Goal: Transaction & Acquisition: Book appointment/travel/reservation

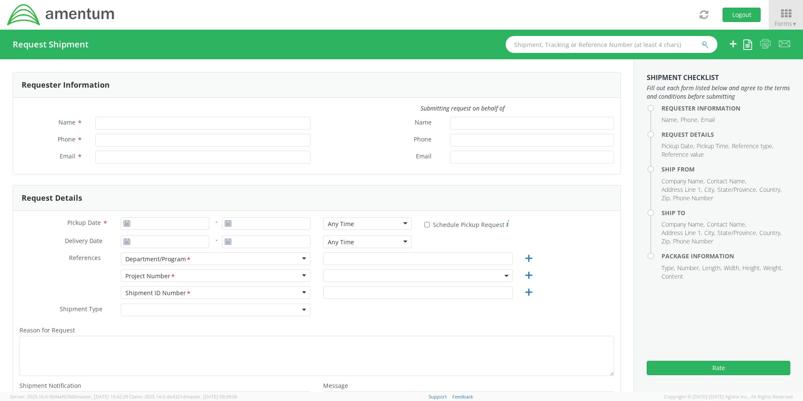
type input "[PERSON_NAME]"
type input "4437371259"
type input "[PERSON_NAME][EMAIL_ADDRESS][PERSON_NAME][DOMAIN_NAME]"
select select "4407.0.0001.0001.TVL"
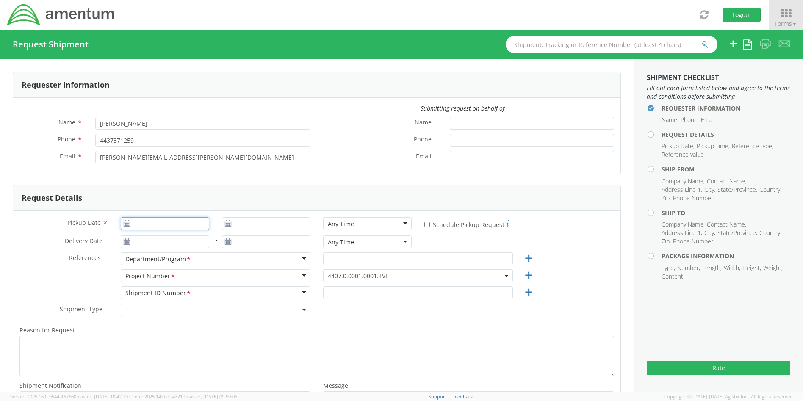
type input "[DATE]"
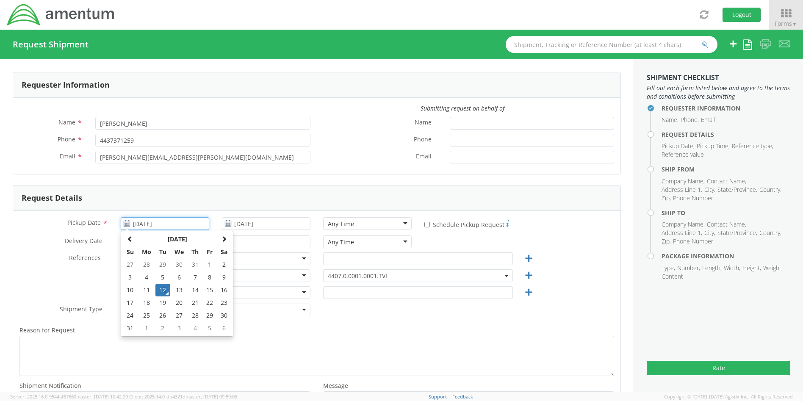
click at [173, 224] on input "[DATE]" at bounding box center [165, 223] width 88 height 13
click at [163, 289] on td "12" at bounding box center [162, 290] width 15 height 13
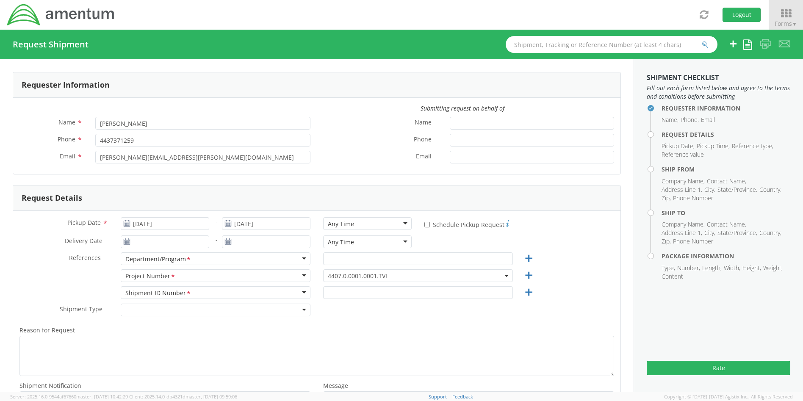
click at [504, 276] on b at bounding box center [506, 276] width 4 height 2
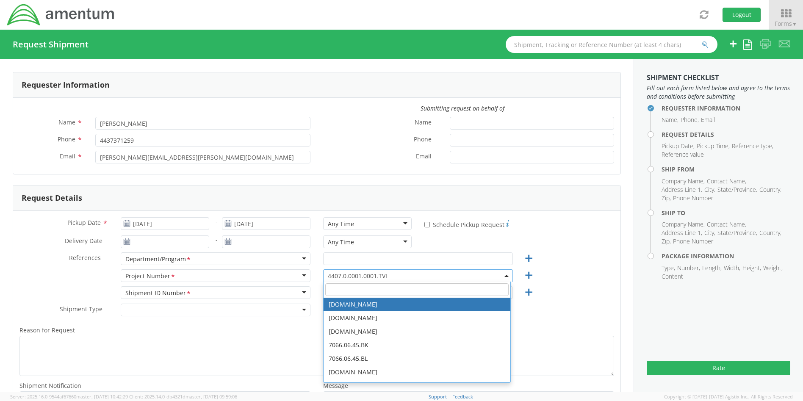
click at [406, 286] on input "search" at bounding box center [416, 289] width 183 height 13
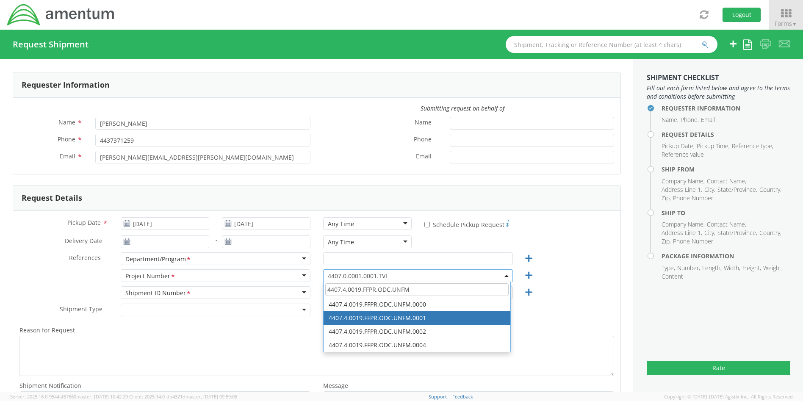
type input "4407.4.0019.FFPR.ODC.UNFM"
select select "4407.4.0019.FFPR.ODC.UNFM.0001"
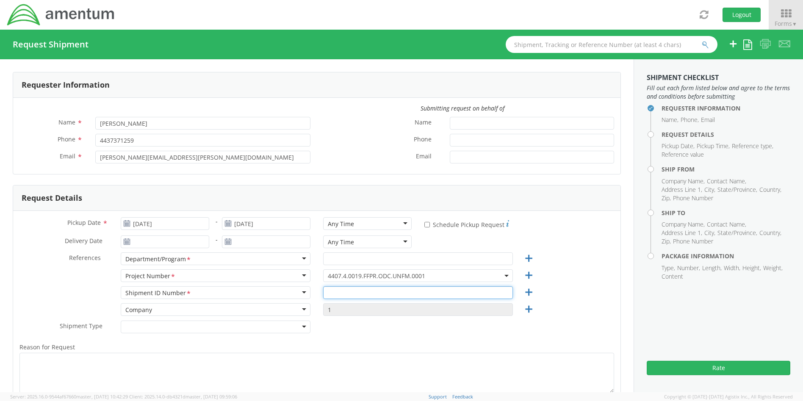
click at [393, 295] on input "text" at bounding box center [418, 292] width 190 height 13
type input "4437371259"
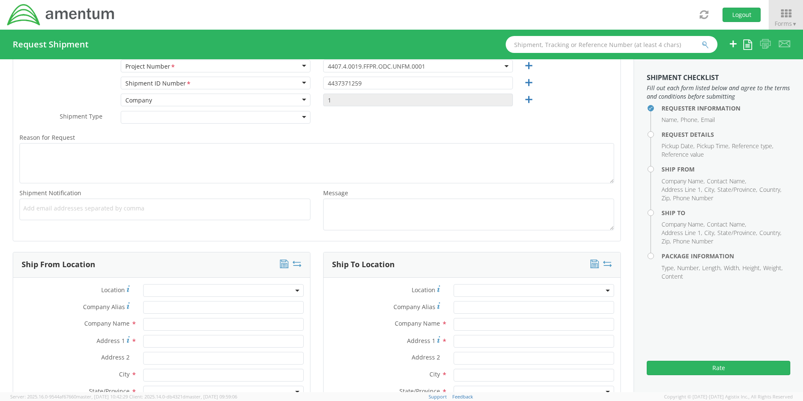
scroll to position [254, 0]
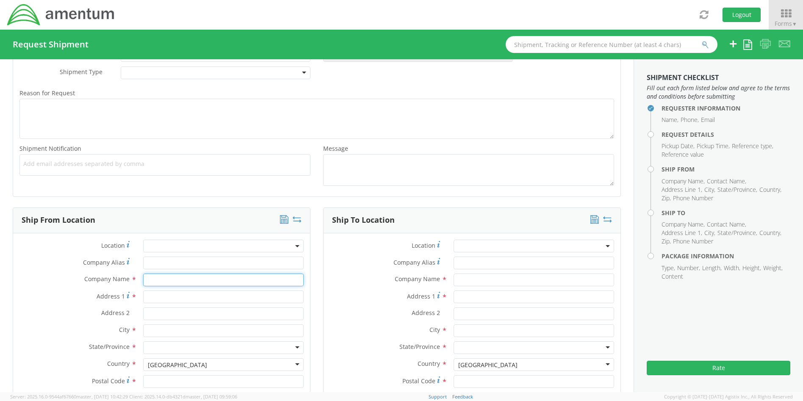
click at [239, 283] on input "text" at bounding box center [223, 280] width 160 height 13
type input "Amentum"
type input "[STREET_ADDRESS]"
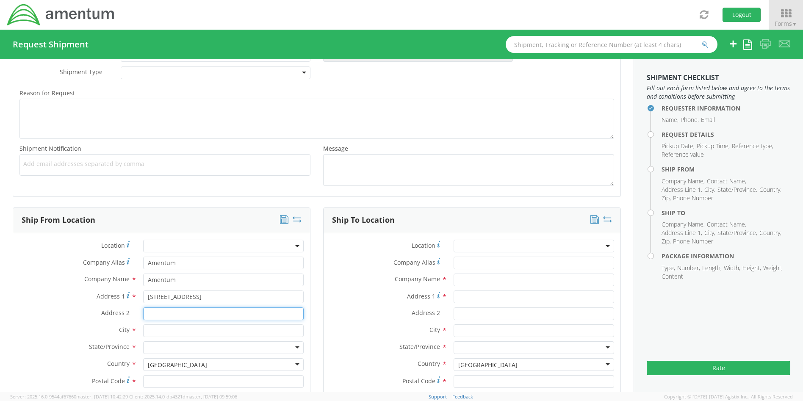
type input "Suite 400"
drag, startPoint x: 196, startPoint y: 331, endPoint x: 133, endPoint y: 326, distance: 64.1
click at [133, 326] on div "City * [PERSON_NAME]" at bounding box center [161, 330] width 297 height 13
type input "[GEOGRAPHIC_DATA]"
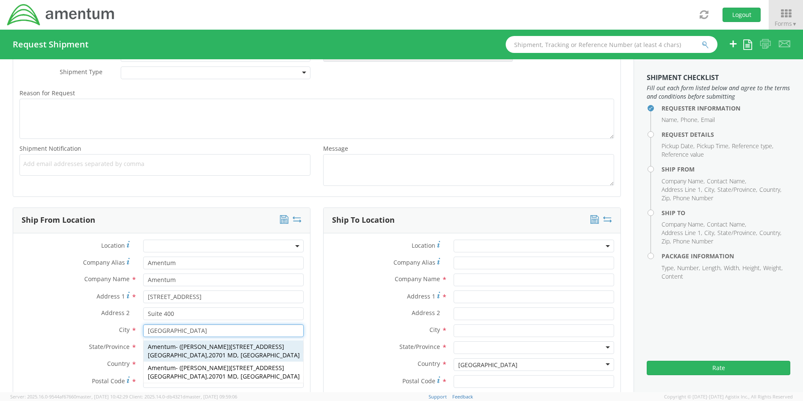
click at [169, 348] on span "Amentum" at bounding box center [162, 347] width 28 height 8
type input "20701"
type input "[PERSON_NAME]"
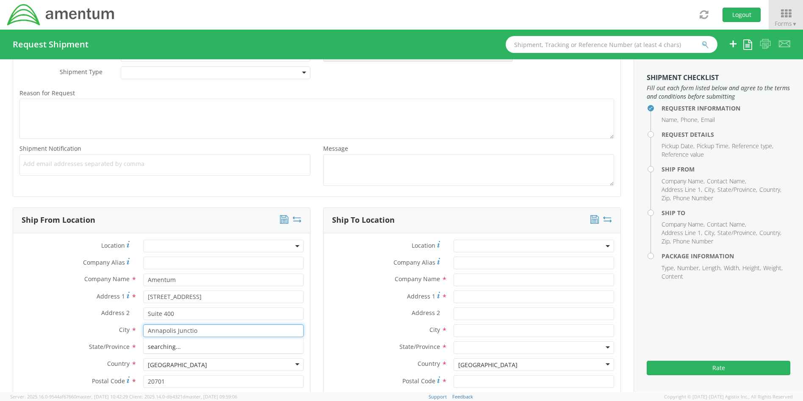
type input "[GEOGRAPHIC_DATA]"
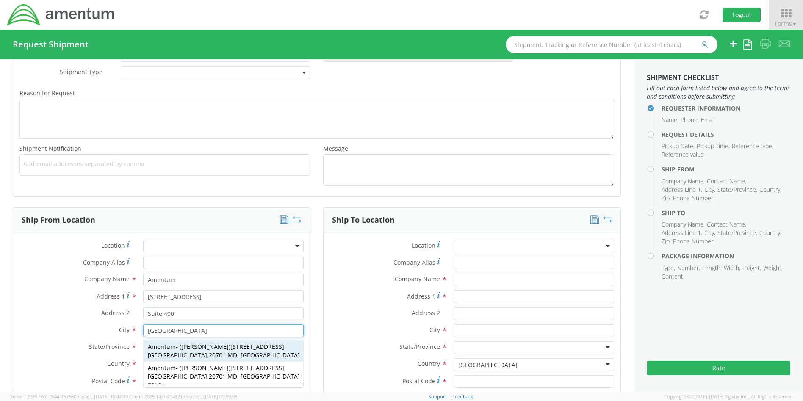
click at [239, 343] on span "[STREET_ADDRESS]" at bounding box center [216, 351] width 136 height 17
type input "[GEOGRAPHIC_DATA]"
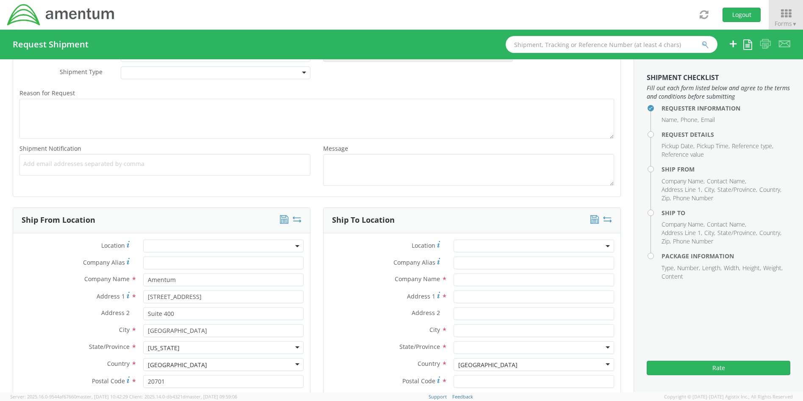
click at [312, 344] on div "Ship From Location Location * Company Alias * Company Name * Amentum searching.…" at bounding box center [161, 350] width 310 height 286
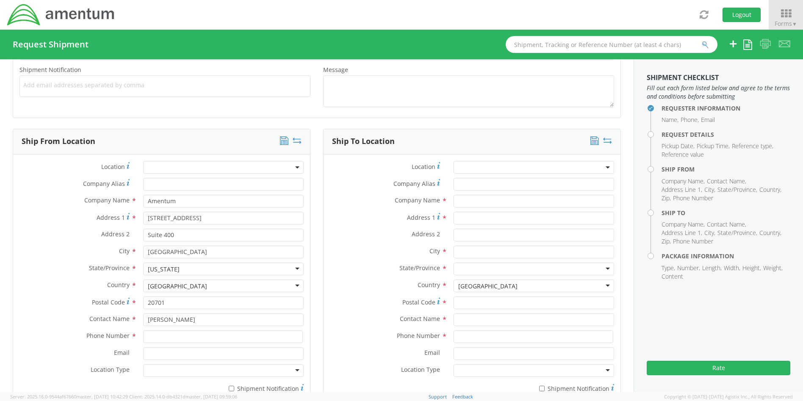
scroll to position [423, 0]
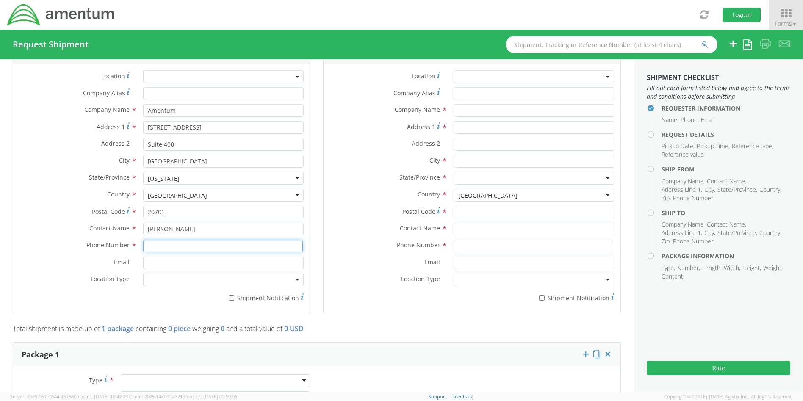
click at [184, 242] on input at bounding box center [223, 246] width 160 height 13
type input "4437371259"
click at [359, 223] on label "Contact Name *" at bounding box center [386, 228] width 124 height 11
click at [471, 108] on input "text" at bounding box center [533, 110] width 160 height 13
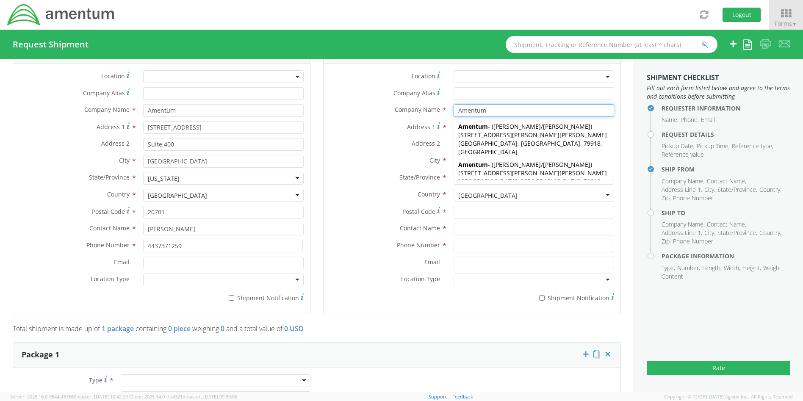
type input "Amentum"
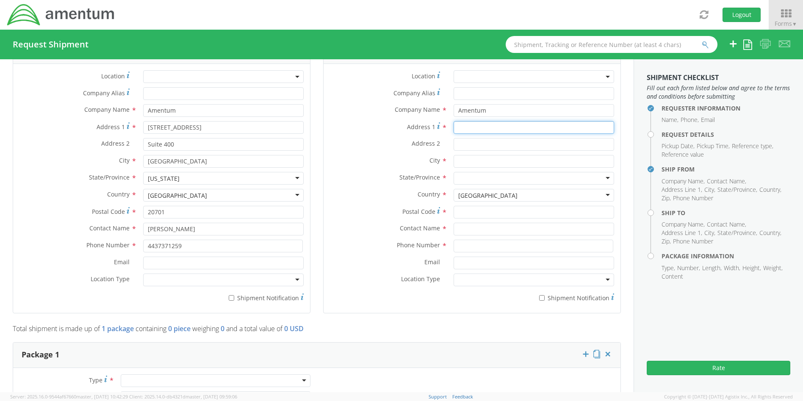
click at [465, 127] on input "Address 1 *" at bounding box center [533, 127] width 160 height 13
click at [467, 163] on input "text" at bounding box center [533, 161] width 160 height 13
click at [490, 127] on input "5350 Laurel ZFls" at bounding box center [533, 127] width 160 height 13
type input "[STREET_ADDRESS]"
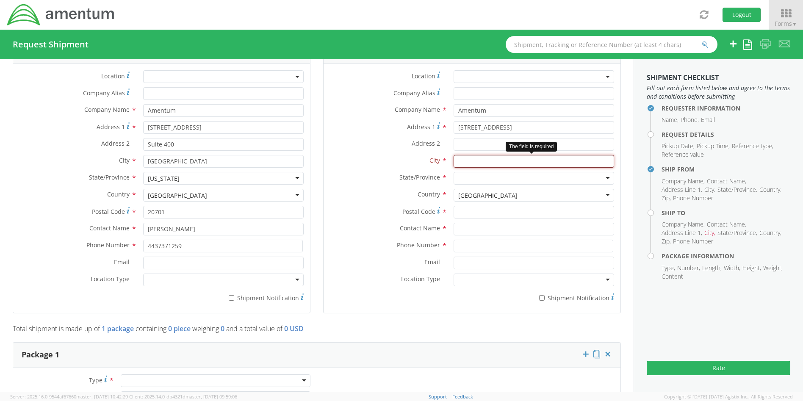
click at [477, 160] on input "text" at bounding box center [533, 161] width 160 height 13
type input "[GEOGRAPHIC_DATA]"
click at [619, 178] on div "Ship To Location Location * Company Alias * Company Name * Amentum [GEOGRAPHIC_…" at bounding box center [472, 181] width 310 height 286
click at [466, 175] on div at bounding box center [533, 178] width 160 height 13
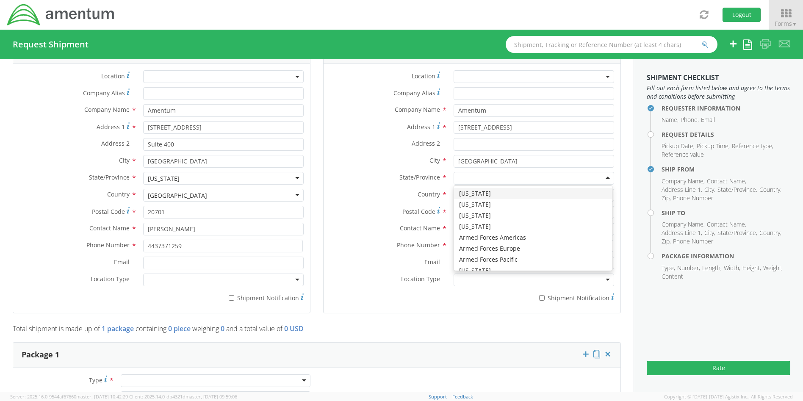
type input "H"
type input "G"
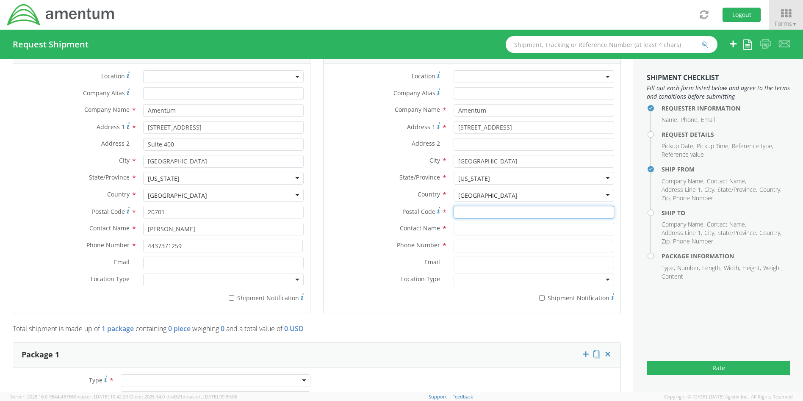
click at [466, 213] on input "Postal Code *" at bounding box center [533, 212] width 160 height 13
type input "30813"
click at [476, 224] on input "text" at bounding box center [533, 229] width 160 height 13
type input "[PERSON_NAME]"
click at [616, 245] on div "Ship To Location Location * Company Alias * Company Name * Amentum [GEOGRAPHIC_…" at bounding box center [472, 181] width 310 height 286
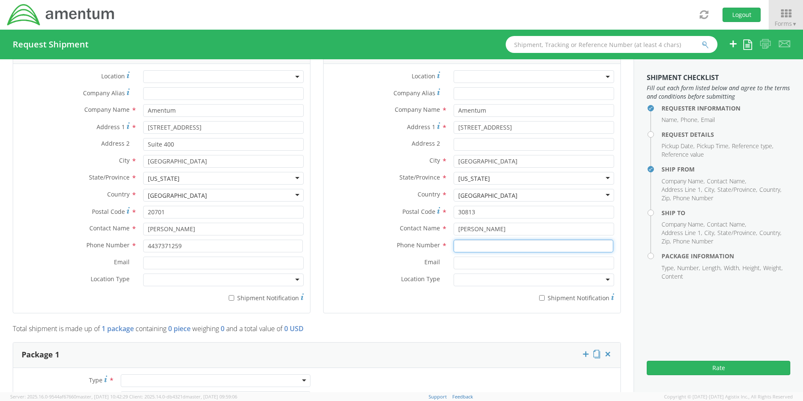
click at [470, 246] on input at bounding box center [533, 246] width 160 height 13
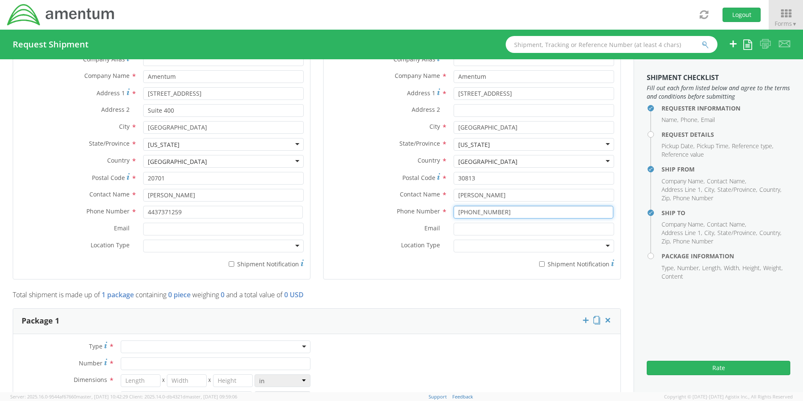
scroll to position [508, 0]
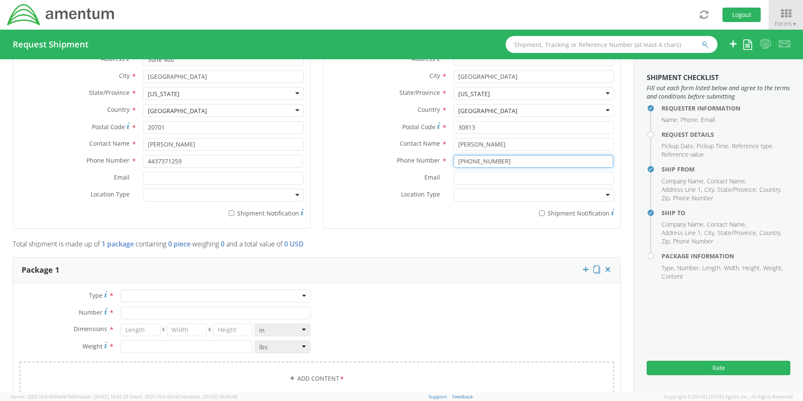
type input "[PHONE_NUMBER]"
click at [299, 296] on div at bounding box center [216, 296] width 190 height 13
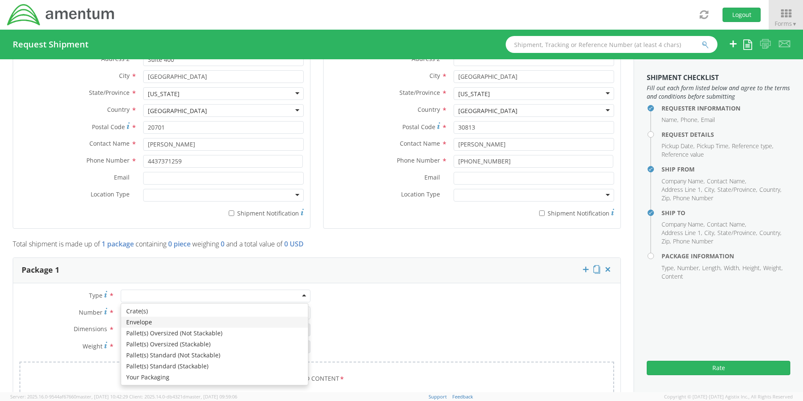
type input "1"
type input "9.5"
type input "12.5"
type input "0.25"
type input "1"
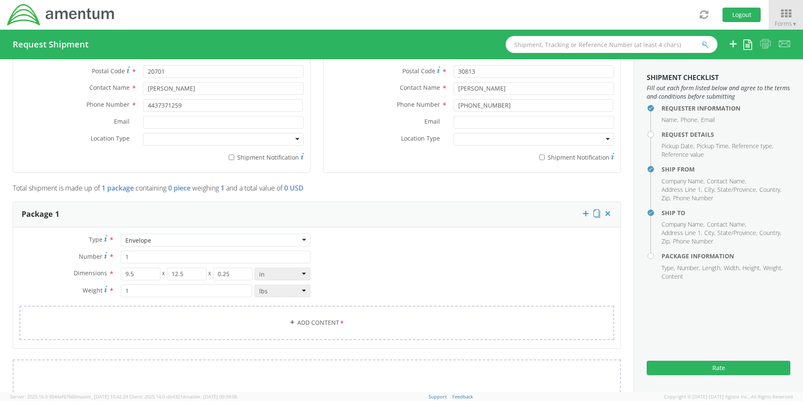
scroll to position [677, 0]
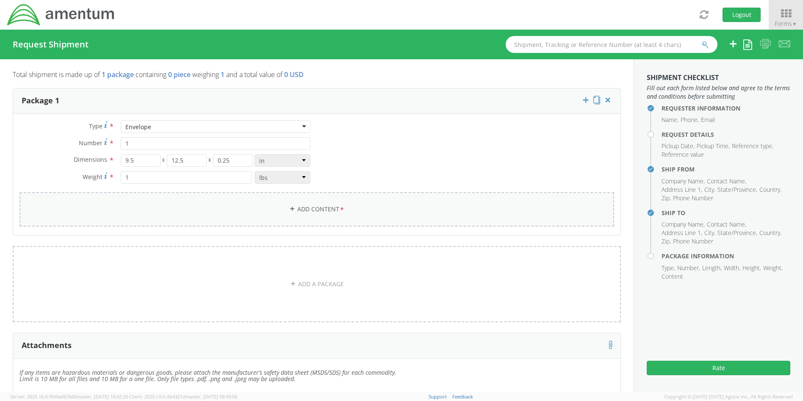
click at [310, 206] on link "Add Content *" at bounding box center [316, 209] width 595 height 34
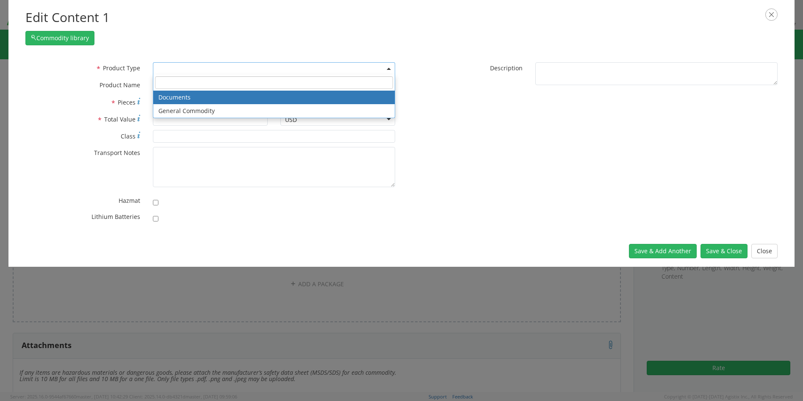
click at [386, 66] on span at bounding box center [274, 68] width 242 height 13
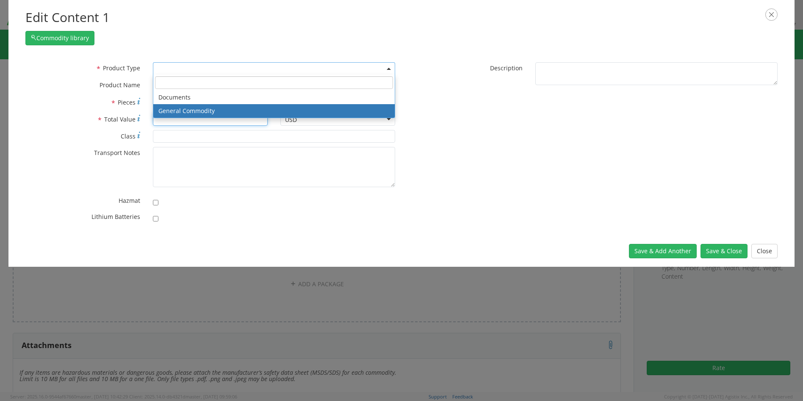
click at [249, 121] on input "* Total Value" at bounding box center [210, 119] width 115 height 13
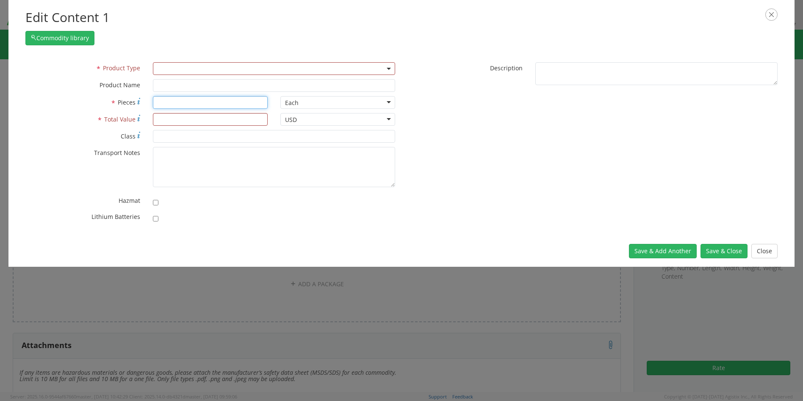
click at [211, 106] on input "* Pieces" at bounding box center [210, 102] width 115 height 13
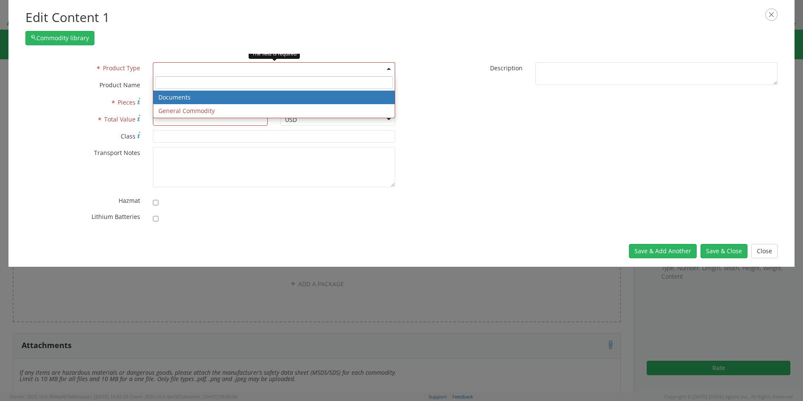
click at [390, 67] on span at bounding box center [274, 68] width 242 height 13
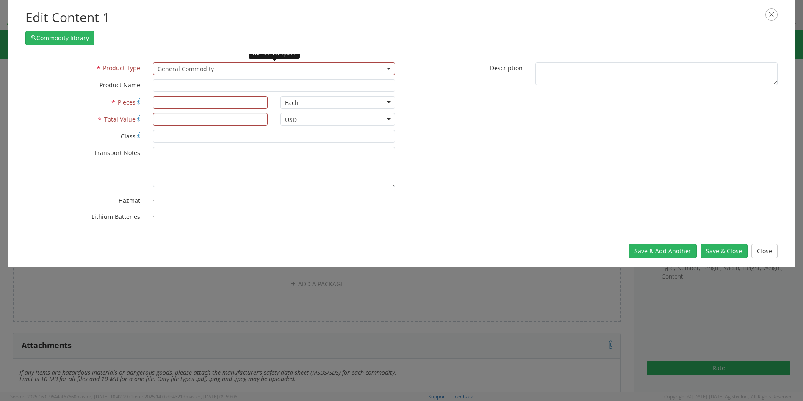
select select "COMMODITY"
type input "General Commodity"
click at [189, 104] on input "* Pieces" at bounding box center [210, 102] width 115 height 13
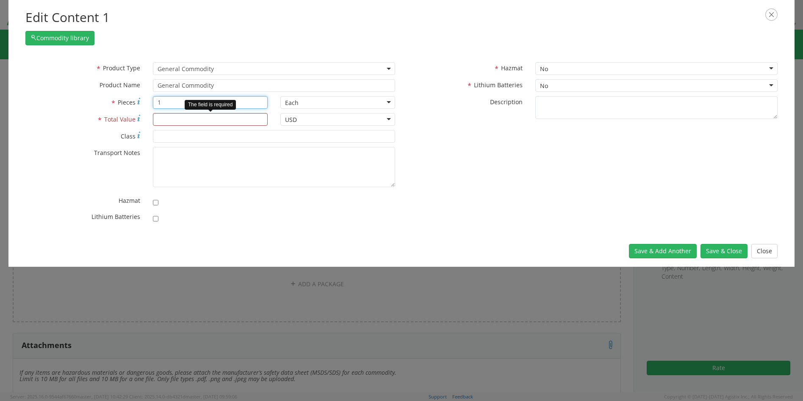
type input "1"
click at [171, 119] on input "* Total Value" at bounding box center [210, 119] width 115 height 13
type input "10"
click at [718, 251] on button "Save & Close" at bounding box center [723, 251] width 47 height 14
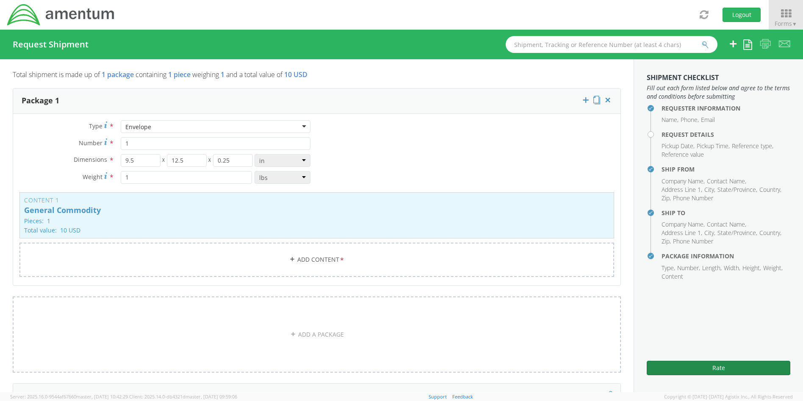
click at [715, 365] on button "Rate" at bounding box center [719, 368] width 144 height 14
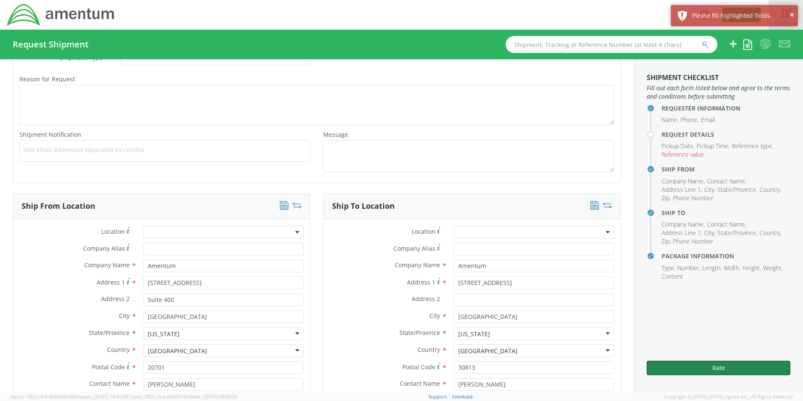
scroll to position [127, 0]
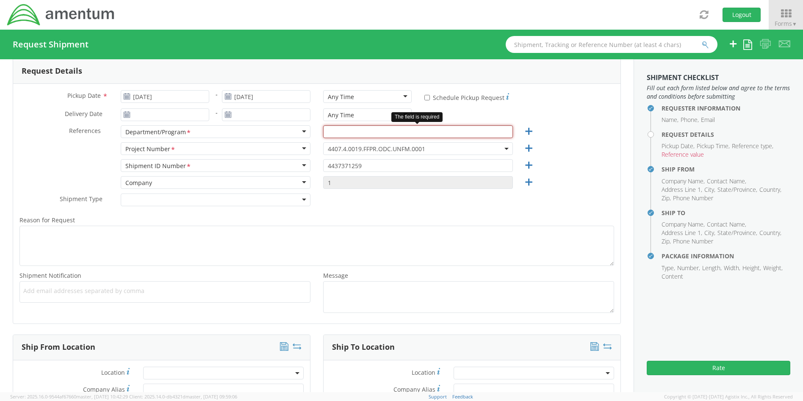
click at [434, 132] on input "text" at bounding box center [418, 131] width 190 height 13
type input "Uniform"
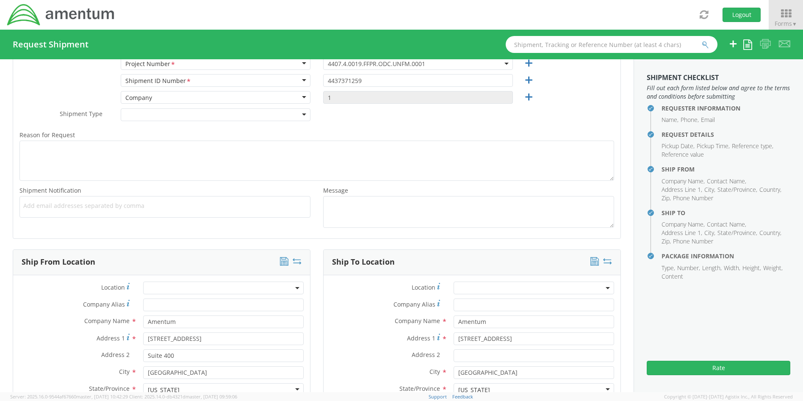
scroll to position [254, 0]
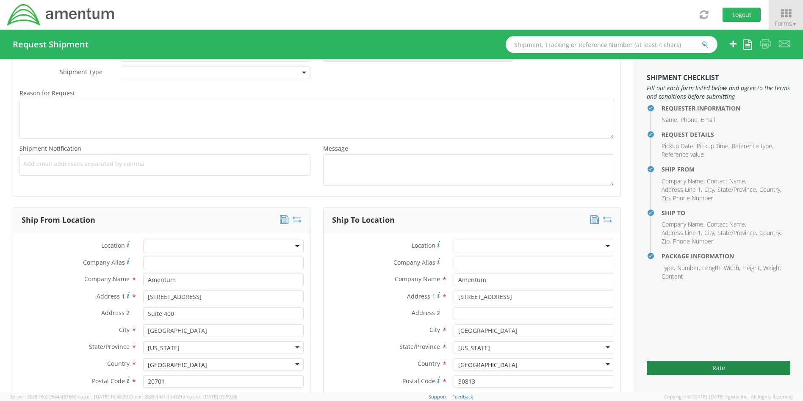
click at [720, 367] on button "Rate" at bounding box center [719, 368] width 144 height 14
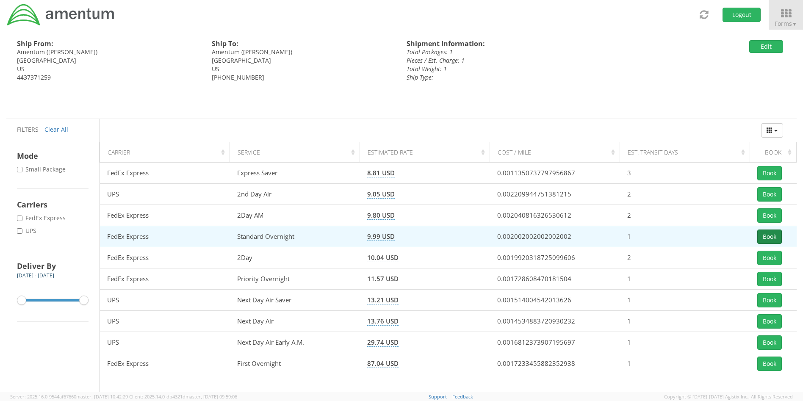
click at [775, 236] on button "Book" at bounding box center [769, 237] width 25 height 14
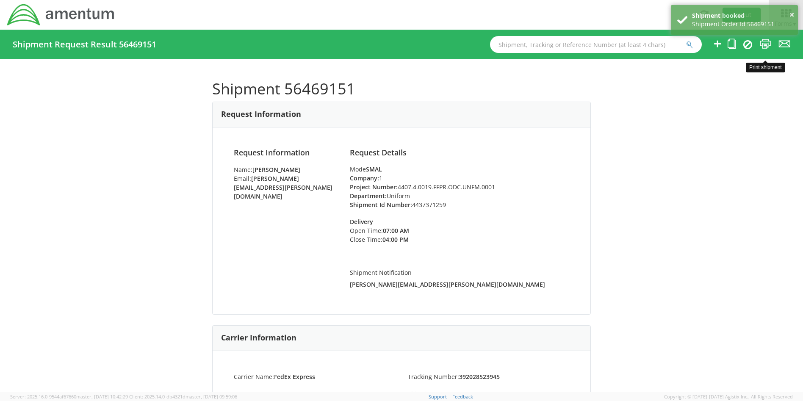
click at [765, 41] on icon at bounding box center [765, 44] width 11 height 11
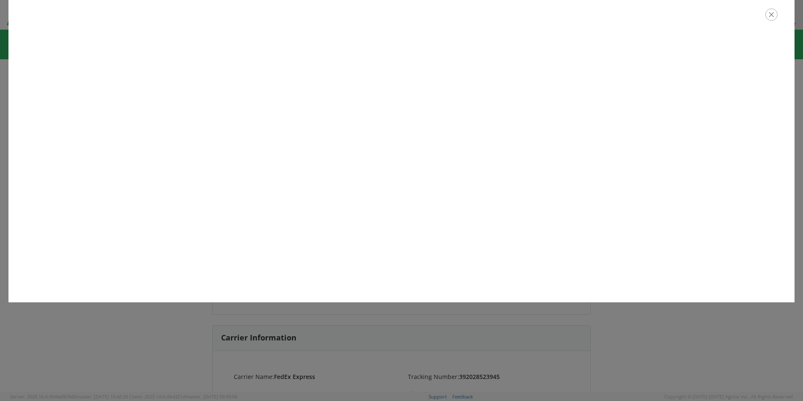
click at [774, 14] on icon "button" at bounding box center [771, 14] width 12 height 12
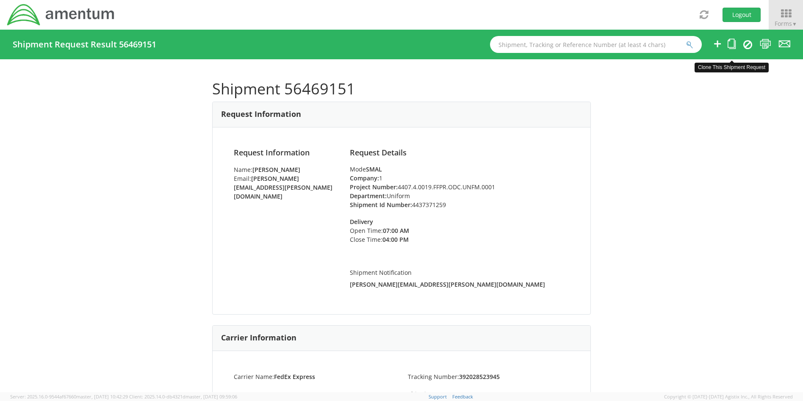
click at [734, 44] on icon at bounding box center [731, 44] width 8 height 11
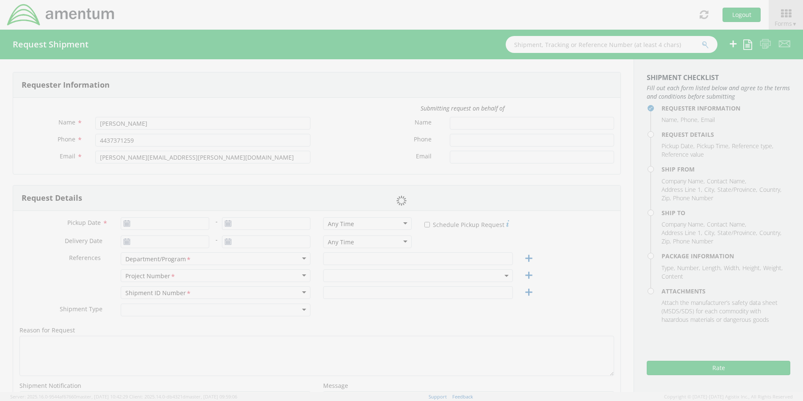
type input "[DATE]"
type input "Uniform"
type input "4437371259"
select select
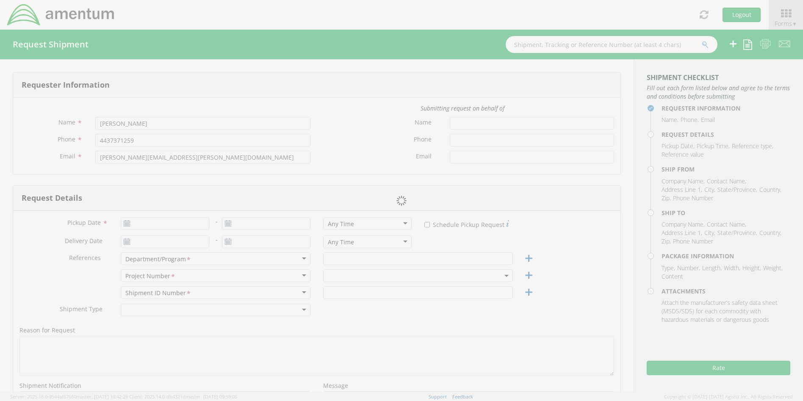
type input "Amentum"
type input "[STREET_ADDRESS]"
type input "Suite 400"
type input "[GEOGRAPHIC_DATA]"
type input "20701"
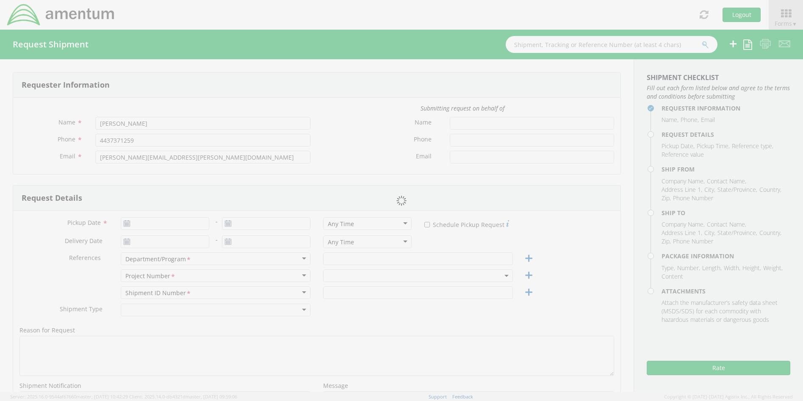
type input "[PERSON_NAME]"
type input "4437371259"
select select
type input "Amentum"
type input "[STREET_ADDRESS]"
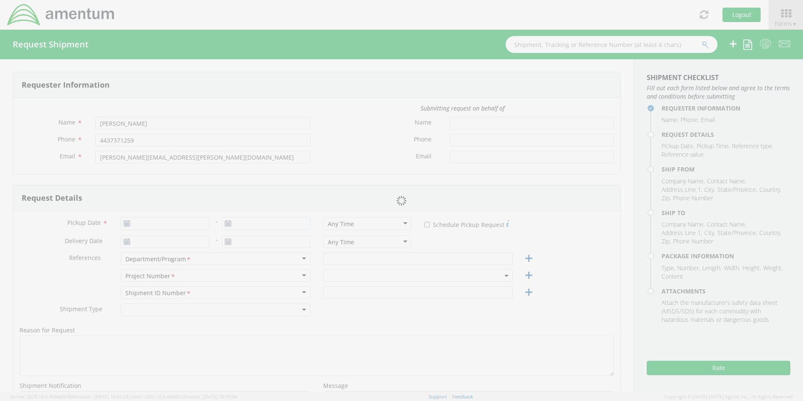
type input "[GEOGRAPHIC_DATA]"
type input "30813"
type input "[PERSON_NAME]"
type input "[PHONE_NUMBER]"
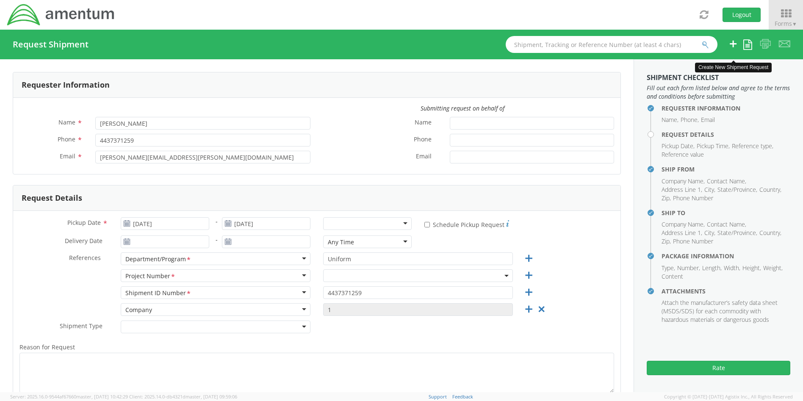
select select "4407.4.0019.FFPR.ODC.UNFM.0001"
click at [404, 222] on div at bounding box center [367, 223] width 88 height 13
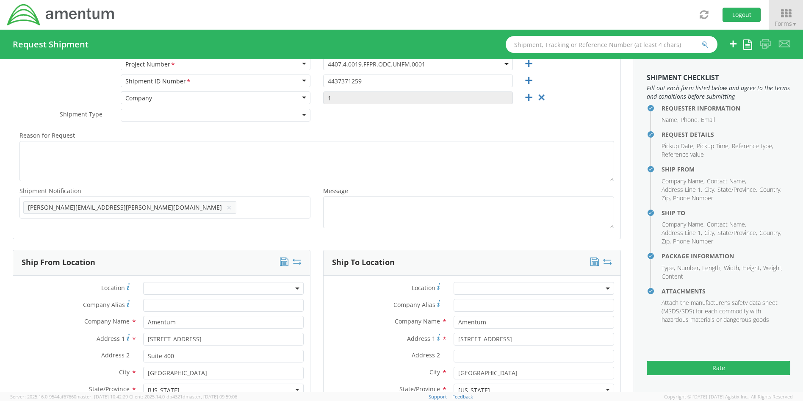
scroll to position [339, 0]
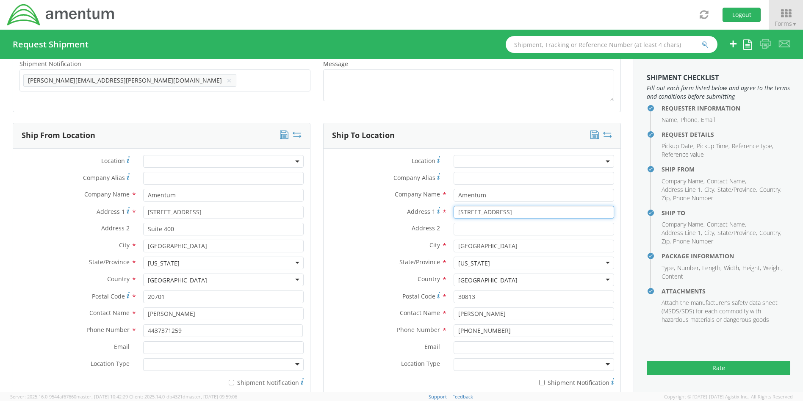
drag, startPoint x: 512, startPoint y: 214, endPoint x: 437, endPoint y: 203, distance: 76.2
click at [437, 203] on div "Location * Company Alias * Company Name * Amentum Address 1 * [GEOGRAPHIC_DATA]…" at bounding box center [472, 273] width 297 height 236
type input "[STREET_ADDRESS]"
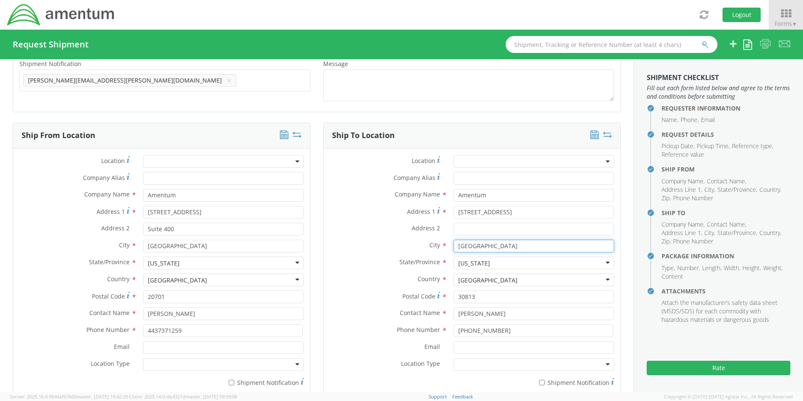
drag, startPoint x: 495, startPoint y: 247, endPoint x: 451, endPoint y: 235, distance: 45.2
click at [451, 235] on div "Location * Company Alias * Company Name * Amentum Address 1 * [GEOGRAPHIC_DATA]…" at bounding box center [472, 273] width 297 height 236
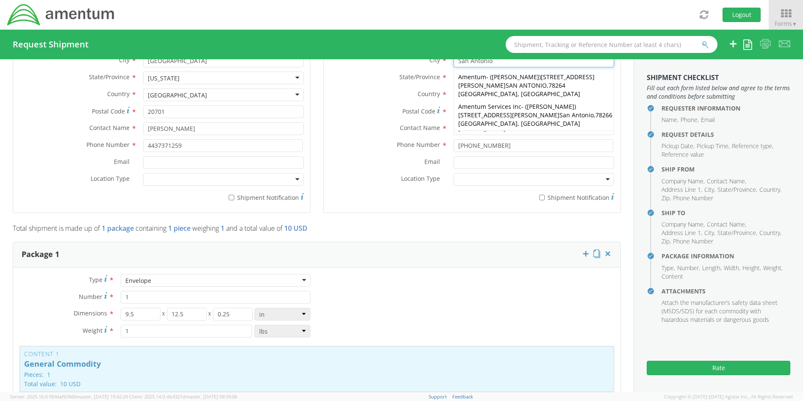
scroll to position [418, 0]
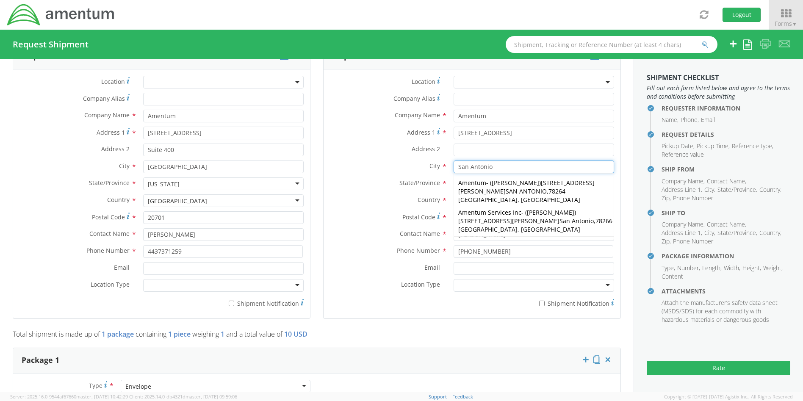
type input "San Antonio"
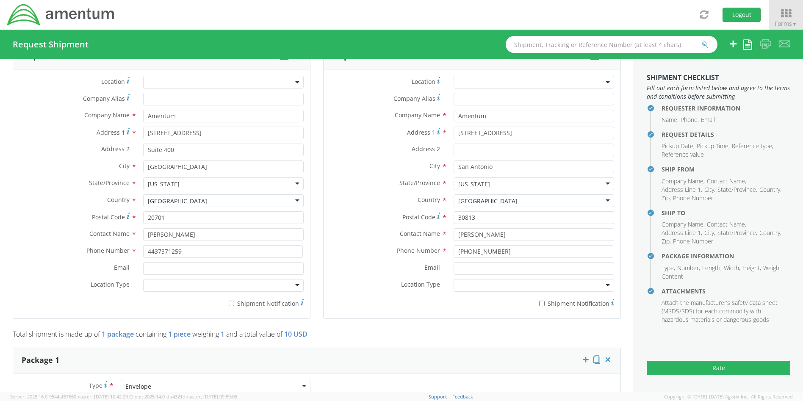
click at [617, 170] on div "Ship To Location Location * Company Alias * Company Name * Amentum Address 1 * …" at bounding box center [472, 187] width 310 height 286
click at [493, 183] on div "[US_STATE]" at bounding box center [533, 183] width 160 height 13
type input "t"
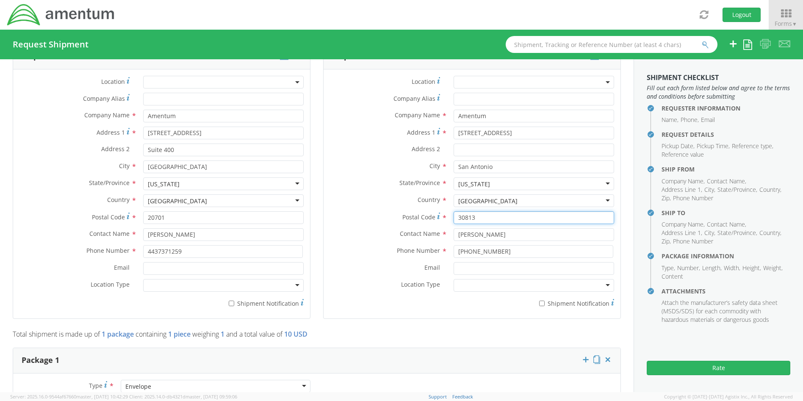
drag, startPoint x: 482, startPoint y: 217, endPoint x: 424, endPoint y: 214, distance: 58.1
click at [424, 214] on div "Postal Code * 30813" at bounding box center [472, 217] width 297 height 13
type input "78251"
drag, startPoint x: 506, startPoint y: 237, endPoint x: 445, endPoint y: 226, distance: 62.3
click at [445, 226] on div "Location * Company Alias * Company Name * Amentum Address 1 * [STREET_ADDRESS] …" at bounding box center [472, 194] width 297 height 236
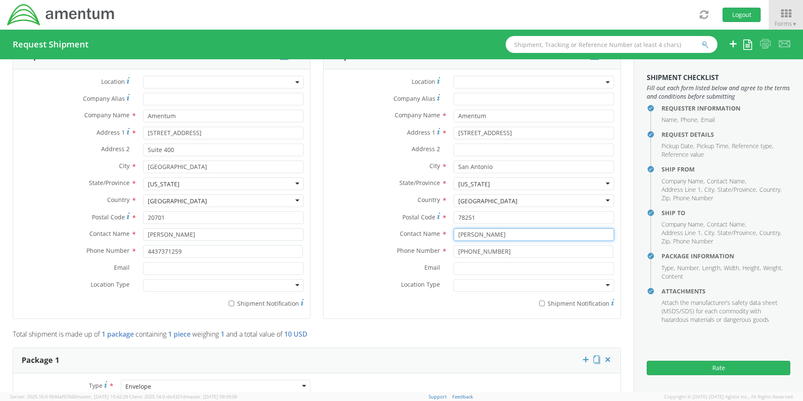
type input "[PERSON_NAME]"
drag, startPoint x: 506, startPoint y: 254, endPoint x: 445, endPoint y: 246, distance: 61.4
click at [447, 246] on div "[PHONE_NUMBER]" at bounding box center [533, 251] width 173 height 13
type input "[PHONE_NUMBER]"
click at [624, 257] on div "Requester Information Submitting request on behalf of Name * [PERSON_NAME] Phon…" at bounding box center [316, 338] width 633 height 1394
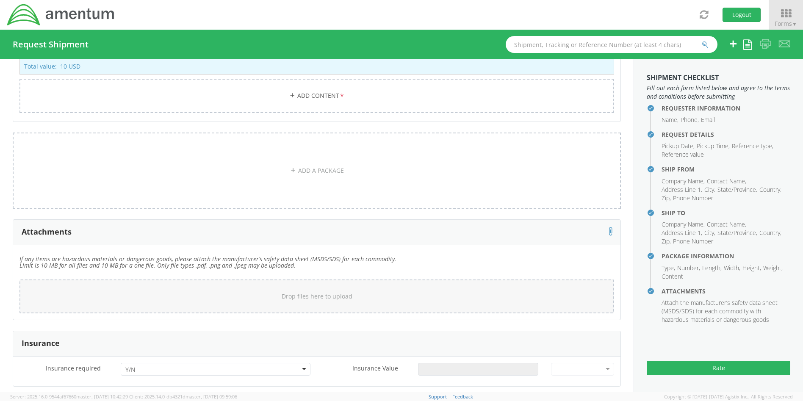
scroll to position [1053, 0]
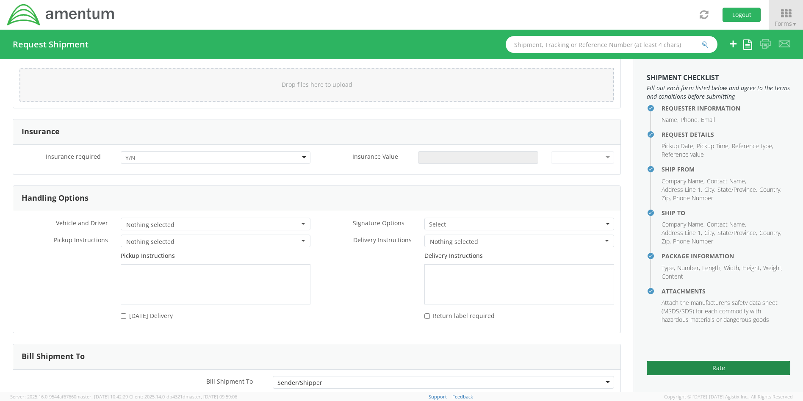
click at [724, 366] on button "Rate" at bounding box center [719, 368] width 144 height 14
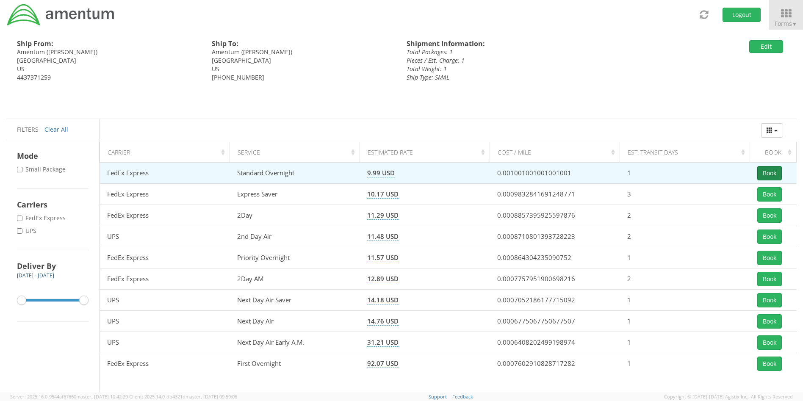
click at [770, 171] on button "Book" at bounding box center [769, 173] width 25 height 14
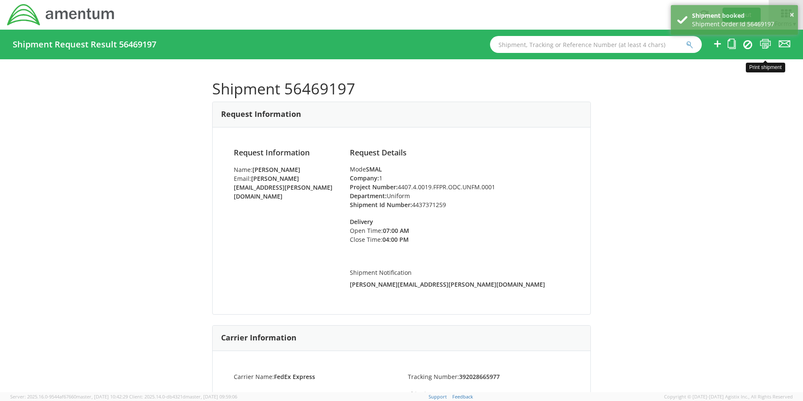
click at [764, 43] on icon at bounding box center [765, 44] width 11 height 11
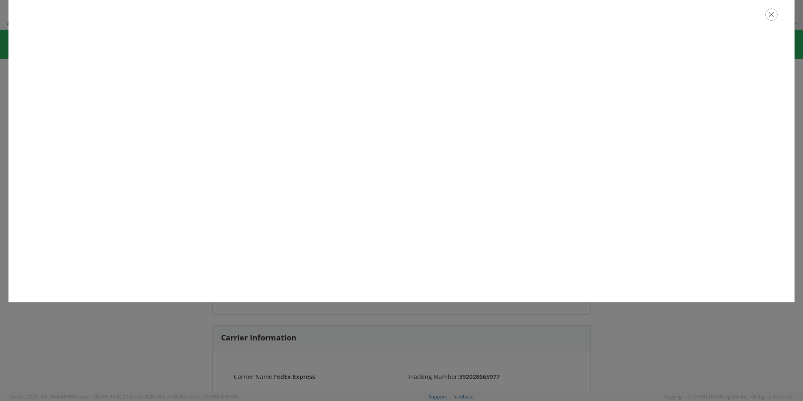
click at [776, 16] on icon "button" at bounding box center [771, 14] width 12 height 12
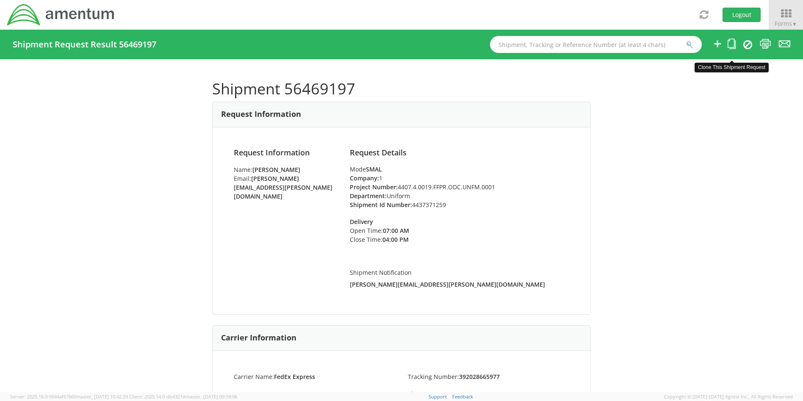
click at [728, 47] on icon at bounding box center [731, 44] width 8 height 11
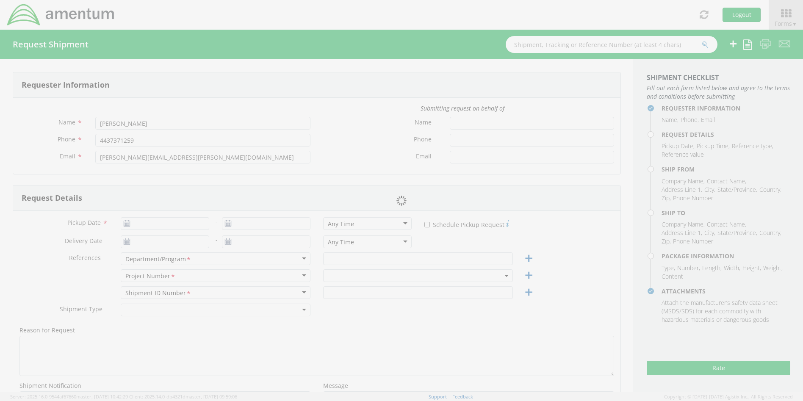
type input "[DATE]"
type input "Uniform"
type input "4437371259"
select select
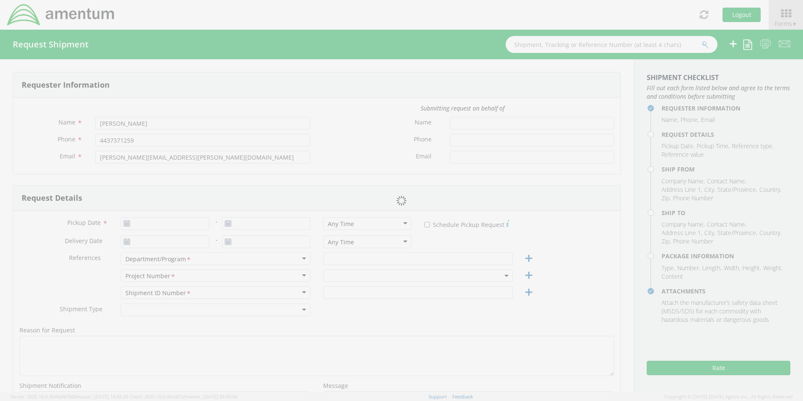
type input "Amentum"
type input "[STREET_ADDRESS]"
type input "Suite 400"
type input "[GEOGRAPHIC_DATA]"
type input "20701"
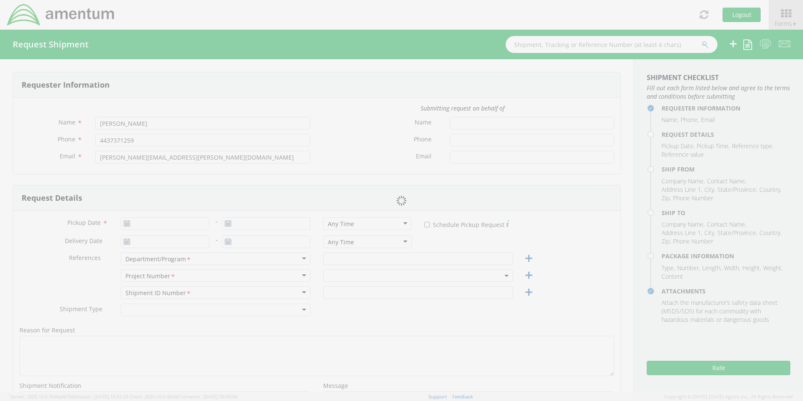
type input "[PERSON_NAME]"
type input "4437371259"
select select
type input "Amentum"
type input "[STREET_ADDRESS]"
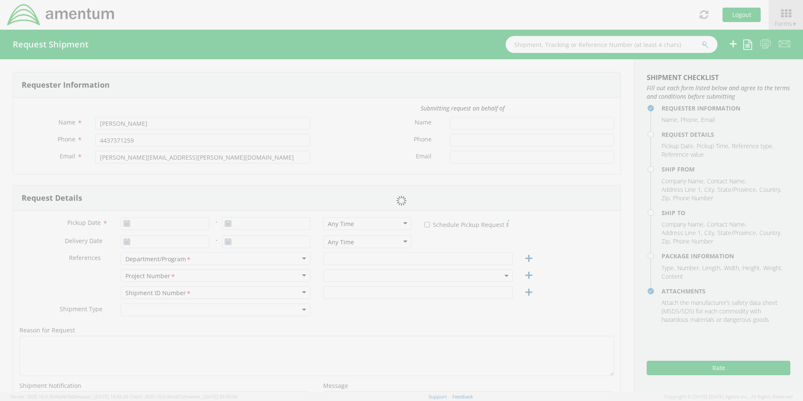
type input "San Antonio"
type input "78251"
type input "[PERSON_NAME]"
type input "[PHONE_NUMBER]"
type input "1"
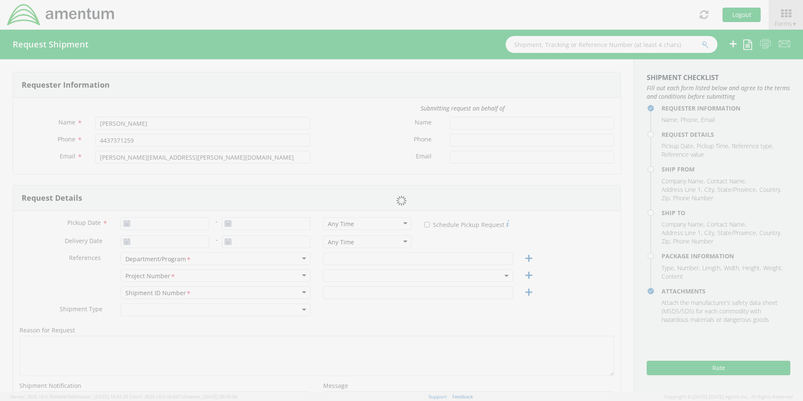
type input "9.5"
type input "12.5"
type input "0.25"
type input "1"
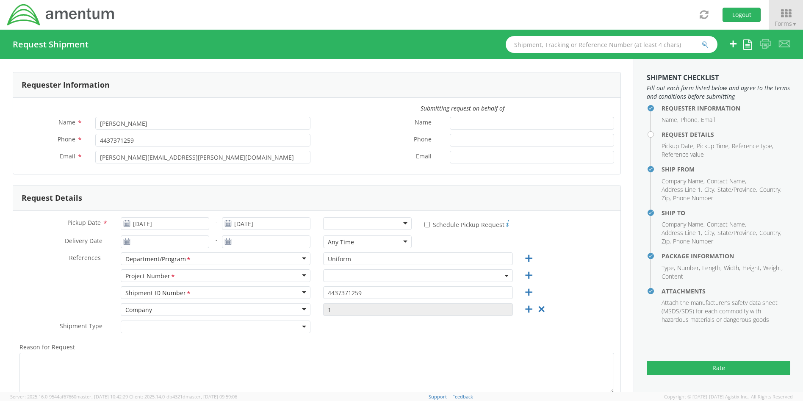
select select "4407.0.0001.0001.TVL"
click at [400, 225] on div at bounding box center [367, 223] width 88 height 13
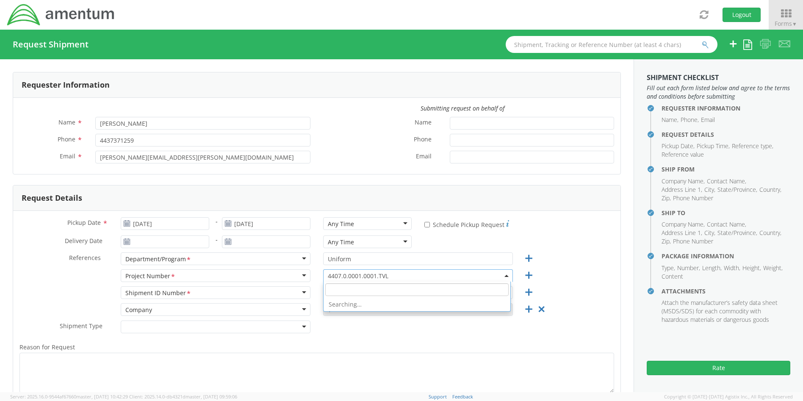
click at [504, 275] on b at bounding box center [506, 276] width 4 height 2
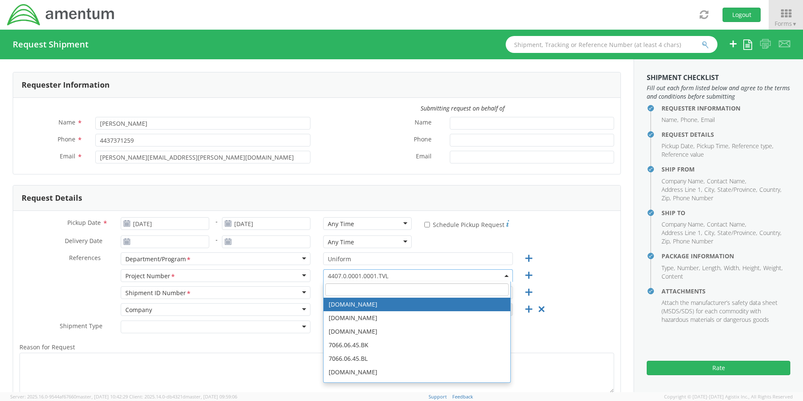
click at [398, 287] on input "search" at bounding box center [416, 289] width 183 height 13
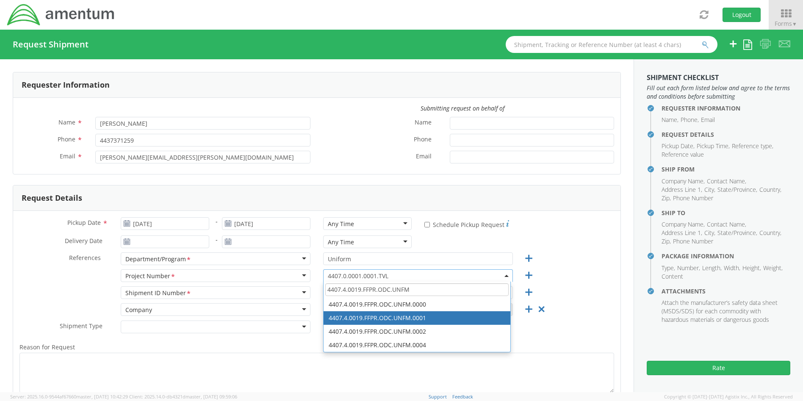
type input "4407.4.0019.FFPR.ODC.UNFM"
select select "4407.4.0019.FFPR.ODC.UNFM.0001"
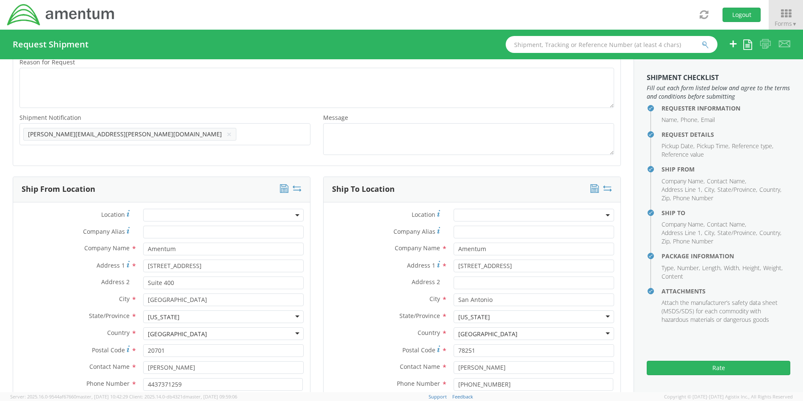
scroll to position [381, 0]
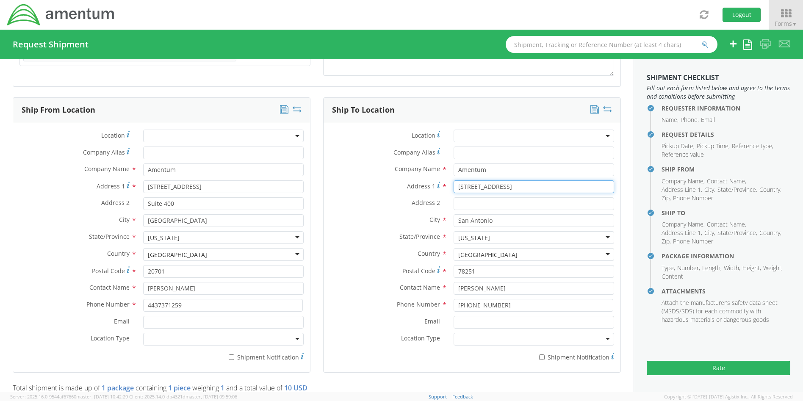
drag, startPoint x: 525, startPoint y: 189, endPoint x: 444, endPoint y: 187, distance: 80.9
click at [447, 187] on div "[STREET_ADDRESS]" at bounding box center [533, 186] width 173 height 13
type input "94-[STREET_ADDRESS]"
drag, startPoint x: 500, startPoint y: 223, endPoint x: 431, endPoint y: 217, distance: 69.2
click at [431, 217] on div "City * [GEOGRAPHIC_DATA]" at bounding box center [472, 220] width 297 height 13
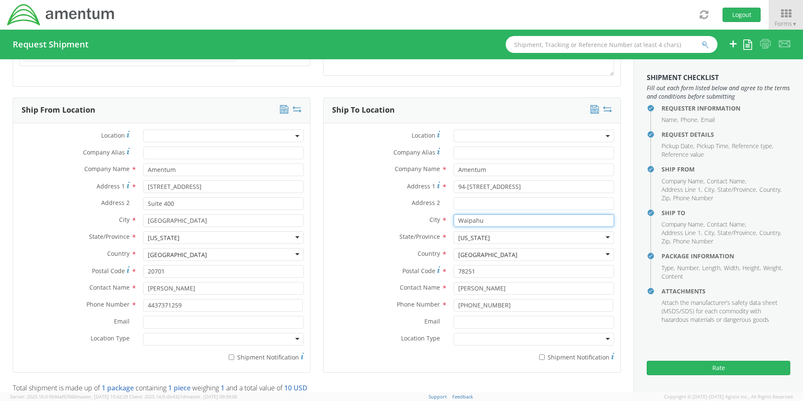
type input "Waipahu"
click at [487, 236] on div "[US_STATE]" at bounding box center [533, 237] width 160 height 13
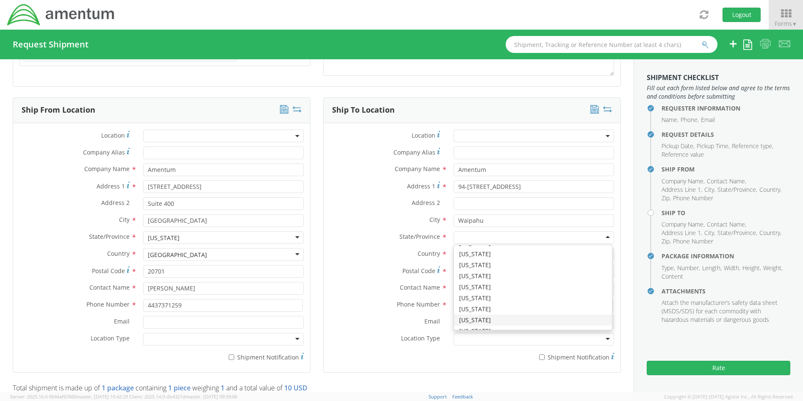
type input "h"
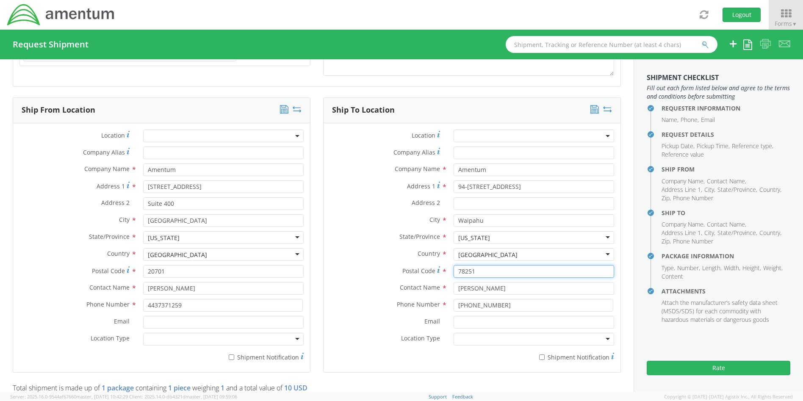
drag, startPoint x: 481, startPoint y: 272, endPoint x: 444, endPoint y: 274, distance: 36.9
click at [447, 274] on div "78251" at bounding box center [533, 271] width 173 height 13
type input "96707"
drag, startPoint x: 501, startPoint y: 289, endPoint x: 434, endPoint y: 283, distance: 67.6
click at [434, 283] on div "Contact Name * [PERSON_NAME]" at bounding box center [472, 288] width 297 height 13
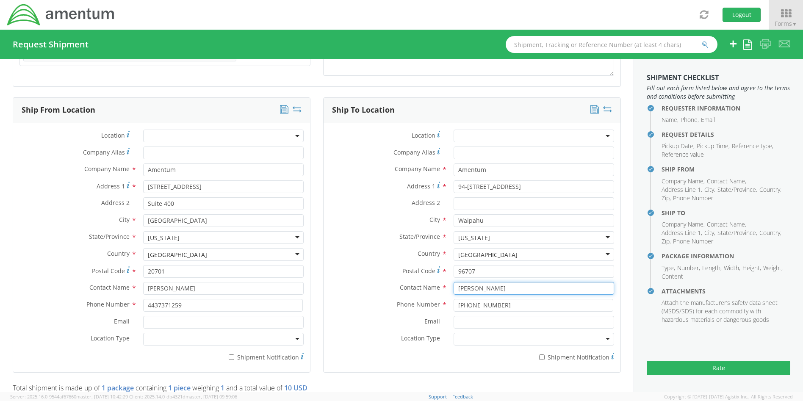
type input "[PERSON_NAME]"
drag, startPoint x: 500, startPoint y: 304, endPoint x: 445, endPoint y: 304, distance: 55.5
click at [447, 304] on div "[PHONE_NUMBER]" at bounding box center [533, 305] width 173 height 13
type input "[PHONE_NUMBER]"
click at [626, 293] on div "Requester Information Submitting request on behalf of Name * [PERSON_NAME] Phon…" at bounding box center [316, 383] width 633 height 1410
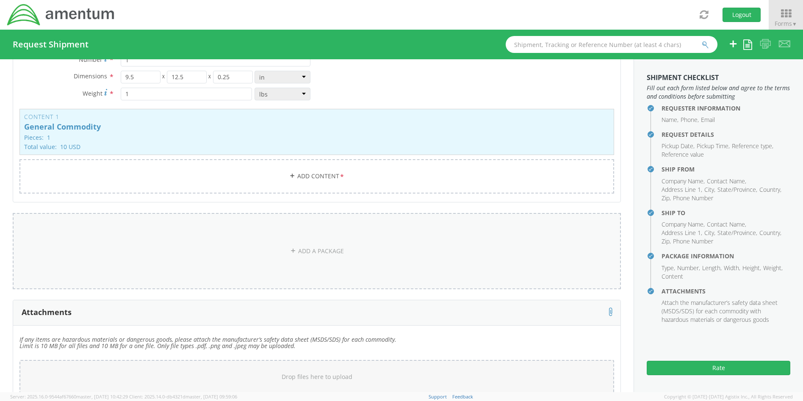
scroll to position [805, 0]
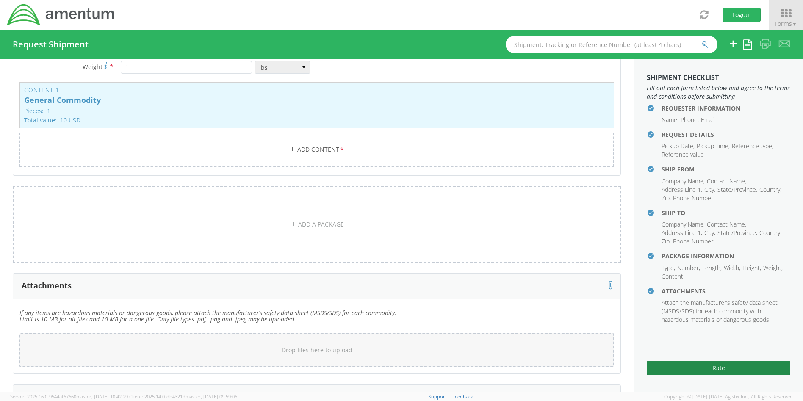
click at [691, 366] on button "Rate" at bounding box center [719, 368] width 144 height 14
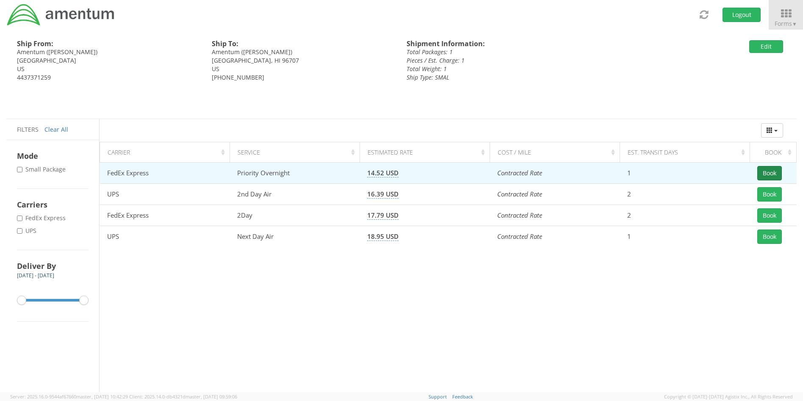
click at [763, 170] on button "Book" at bounding box center [769, 173] width 25 height 14
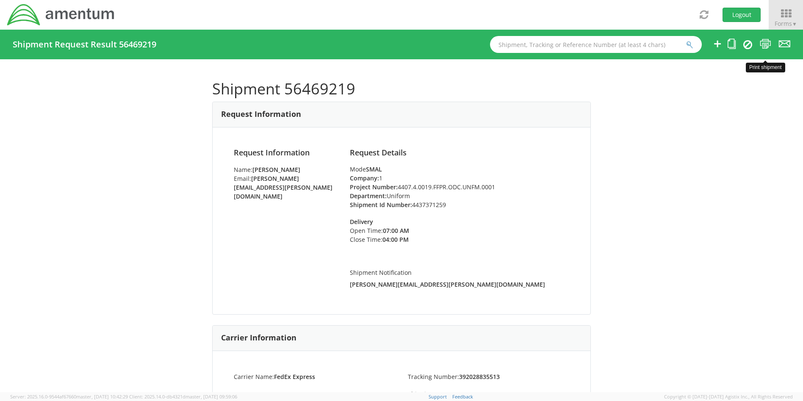
click at [768, 39] on icon at bounding box center [765, 44] width 11 height 11
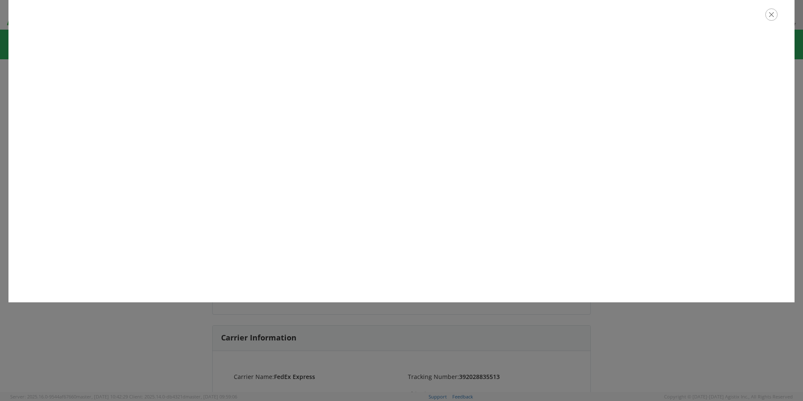
click at [774, 16] on icon "button" at bounding box center [771, 14] width 12 height 12
